Goal: Task Accomplishment & Management: Complete application form

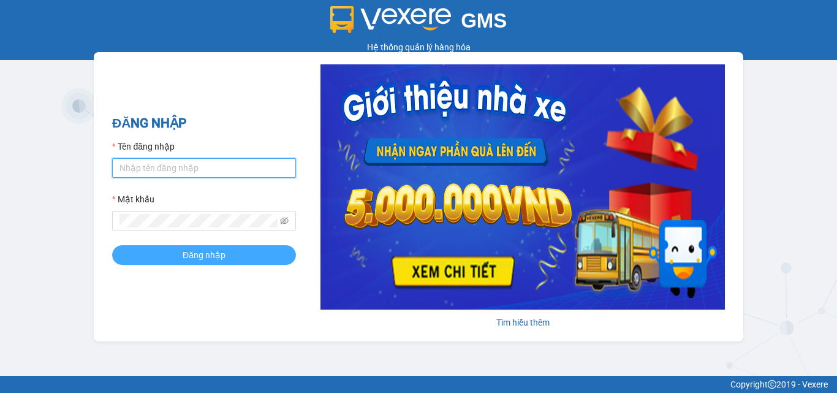
type input "dienkhanh.phucanex"
click at [217, 254] on span "Đăng nhập" at bounding box center [204, 254] width 43 height 13
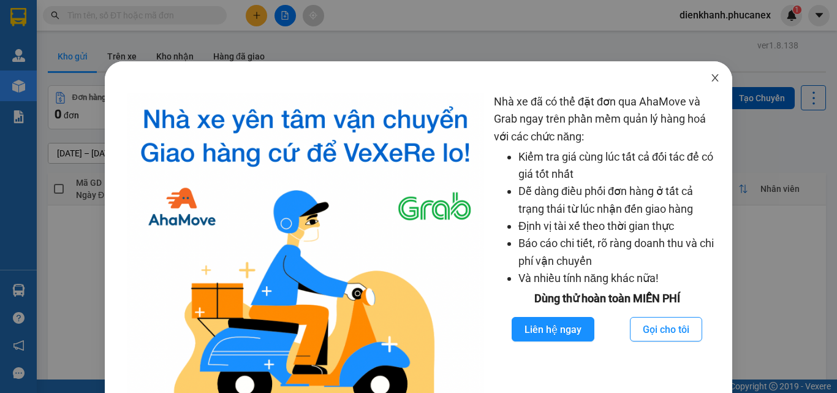
click at [710, 79] on icon "close" at bounding box center [715, 78] width 10 height 10
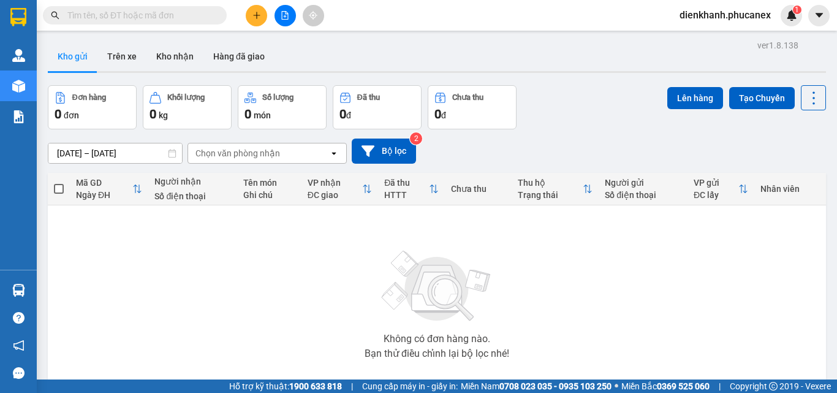
click at [262, 12] on button at bounding box center [256, 15] width 21 height 21
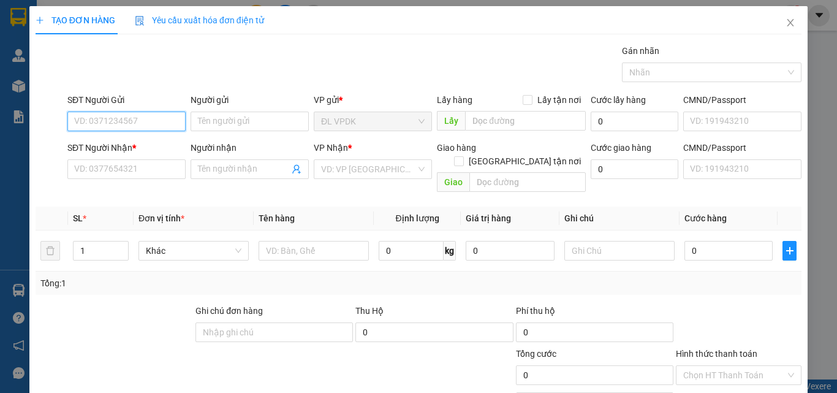
click at [152, 123] on input "SĐT Người Gửi" at bounding box center [126, 122] width 118 height 20
click at [96, 146] on div "0973614001 - CƯỜNG" at bounding box center [125, 145] width 102 height 13
type input "0973614001"
type input "CƯỜNG"
type input "0382582353"
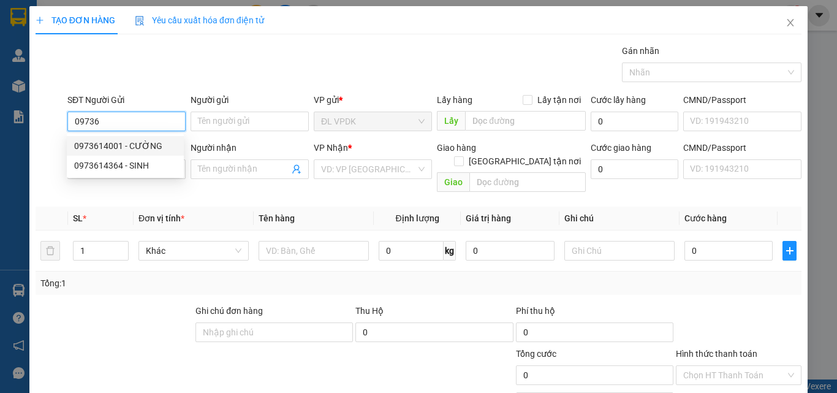
type input "GIANG"
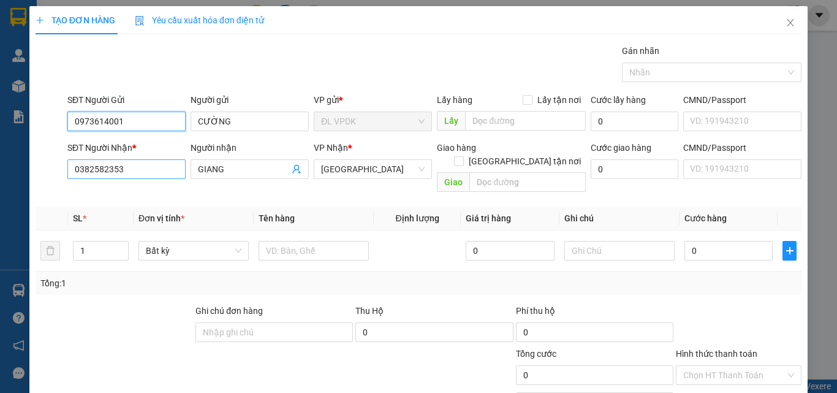
type input "0973614001"
click at [132, 172] on input "0382582353" at bounding box center [126, 169] width 118 height 20
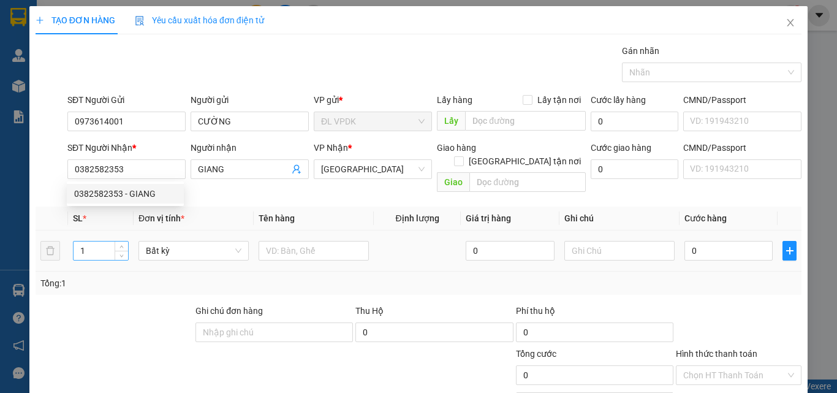
click at [85, 241] on input "1" at bounding box center [101, 250] width 55 height 18
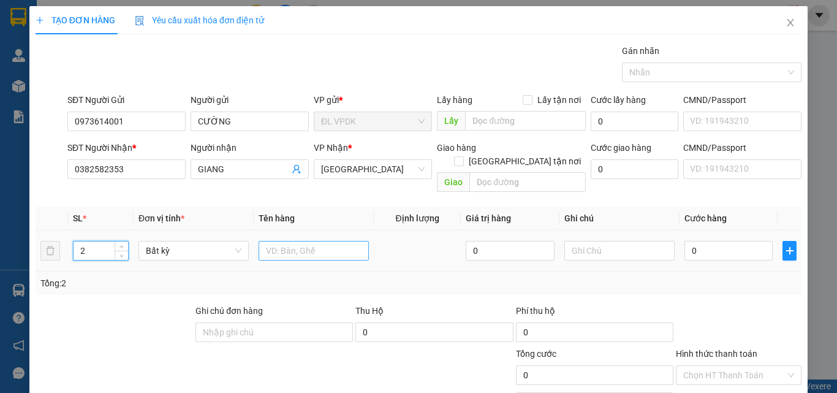
type input "2"
click at [275, 241] on input "text" at bounding box center [314, 251] width 110 height 20
type input "2TX"
click at [684, 241] on input "0" at bounding box center [728, 251] width 88 height 20
type input "2"
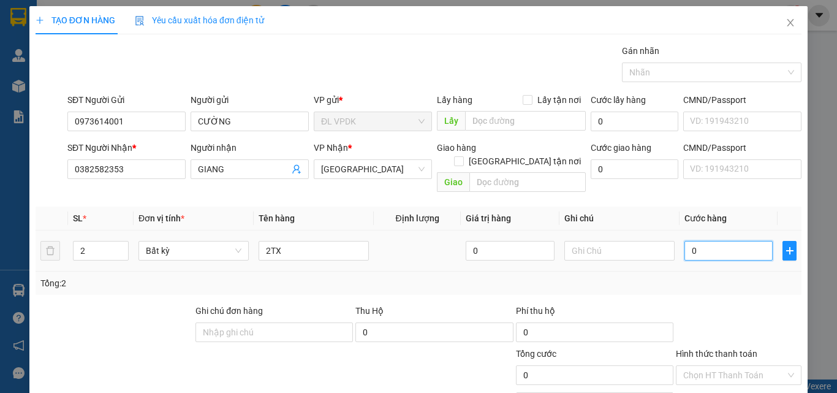
type input "2"
type input "22"
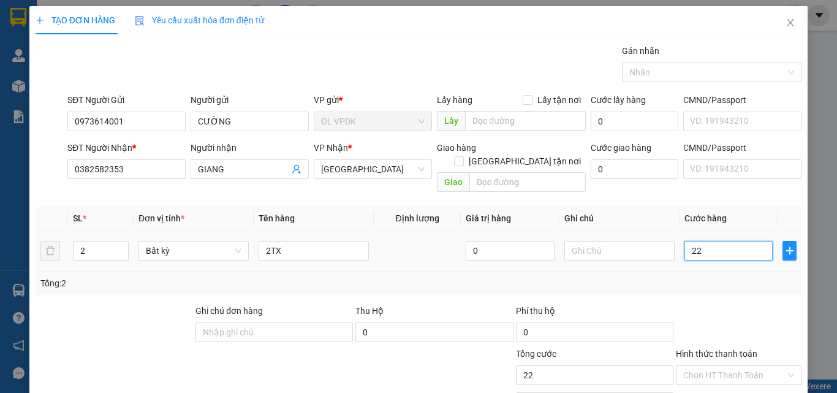
type input "220"
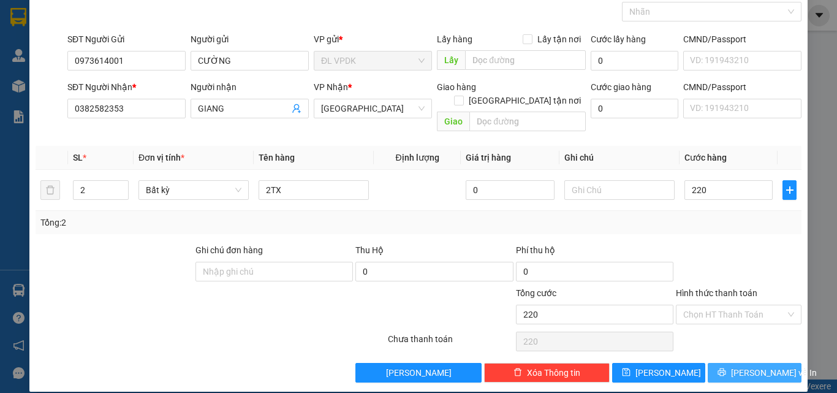
type input "220.000"
click at [739, 366] on span "[PERSON_NAME] và In" at bounding box center [774, 372] width 86 height 13
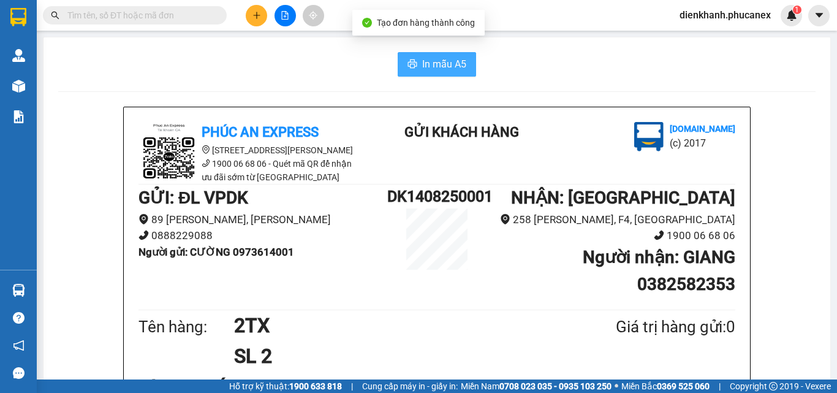
click at [434, 67] on span "In mẫu A5" at bounding box center [444, 63] width 44 height 15
